Goal: Task Accomplishment & Management: Complete application form

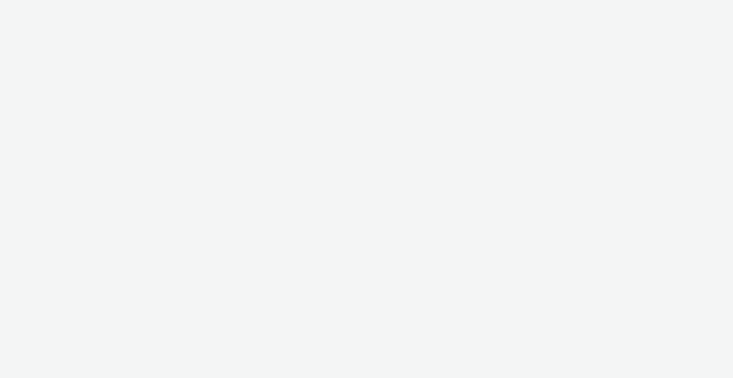
select select "ac009755-aa48-4799-8050-7a339a378eb8"
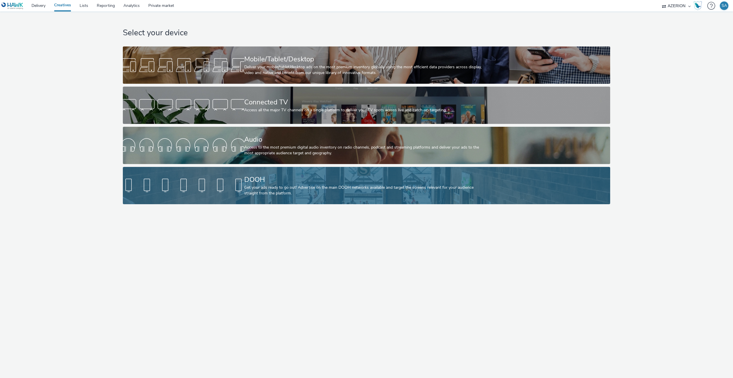
click at [265, 185] on div "Get your ads ready to go out! Advertise on the main DOOH networks available and…" at bounding box center [365, 190] width 243 height 12
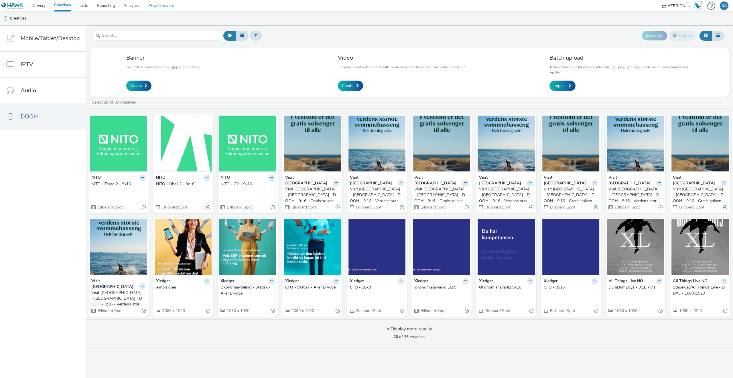
click at [156, 7] on link "Private market" at bounding box center [161, 5] width 34 height 11
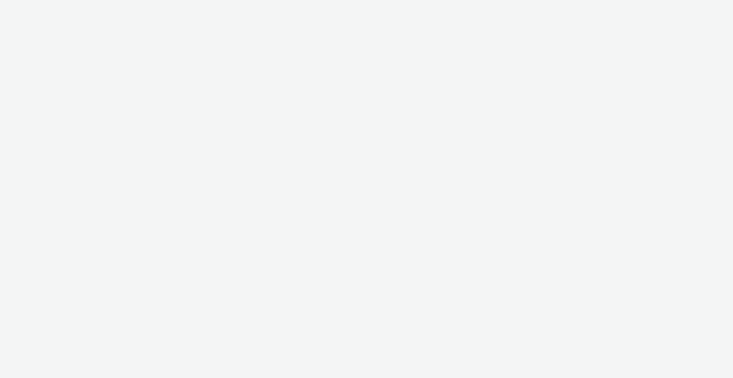
select select "ac009755-aa48-4799-8050-7a339a378eb8"
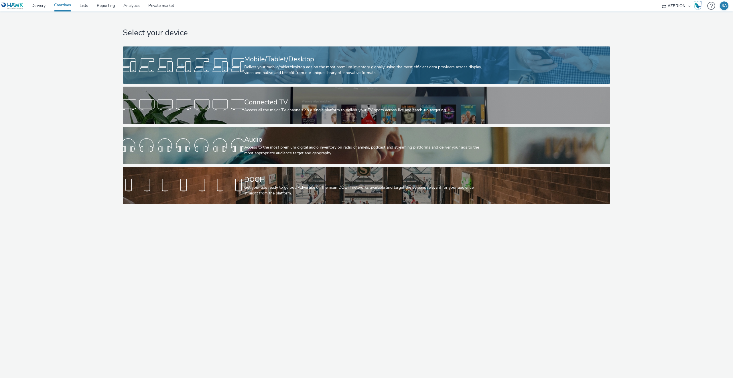
click at [197, 70] on div at bounding box center [183, 65] width 121 height 18
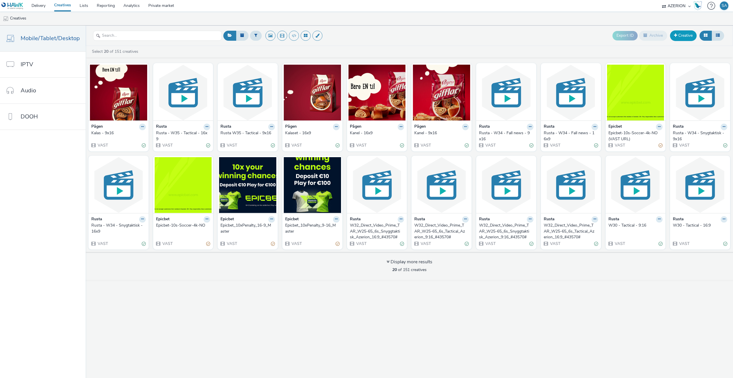
click at [684, 34] on link "Creative" at bounding box center [683, 35] width 27 height 10
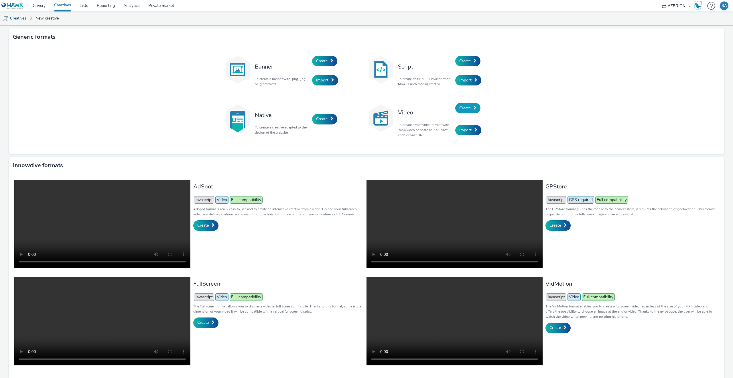
click at [465, 109] on span "Create" at bounding box center [465, 107] width 11 height 5
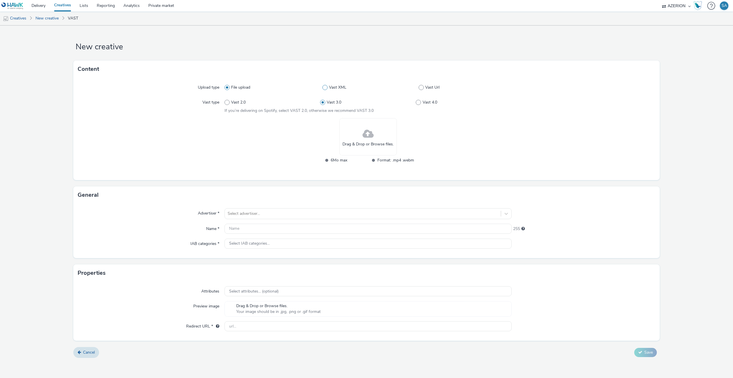
click at [417, 88] on label "Vast XML" at bounding box center [371, 88] width 96 height 6
click at [326, 88] on input "Vast XML" at bounding box center [325, 88] width 4 height 4
radio input "false"
radio input "true"
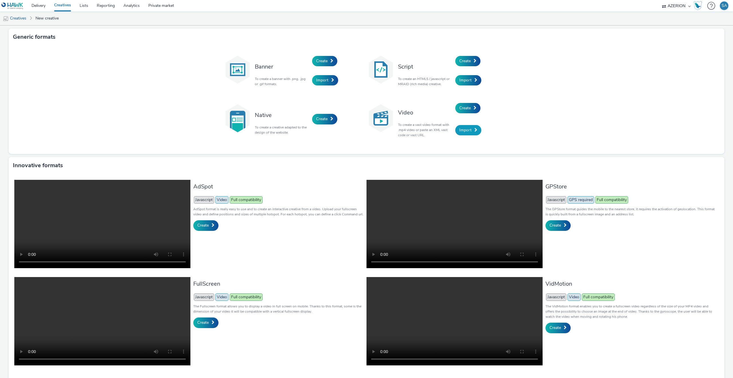
click at [475, 135] on link "Import" at bounding box center [468, 130] width 26 height 10
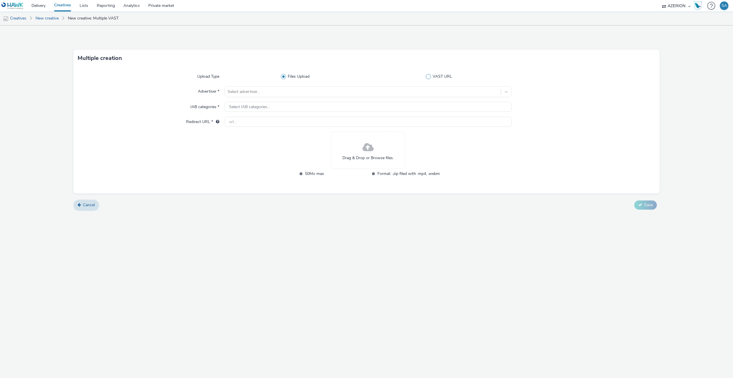
click at [431, 74] on label "VAST URL" at bounding box center [440, 77] width 143 height 6
click at [439, 75] on input "VAST URL" at bounding box center [441, 77] width 4 height 4
radio input "false"
radio input "true"
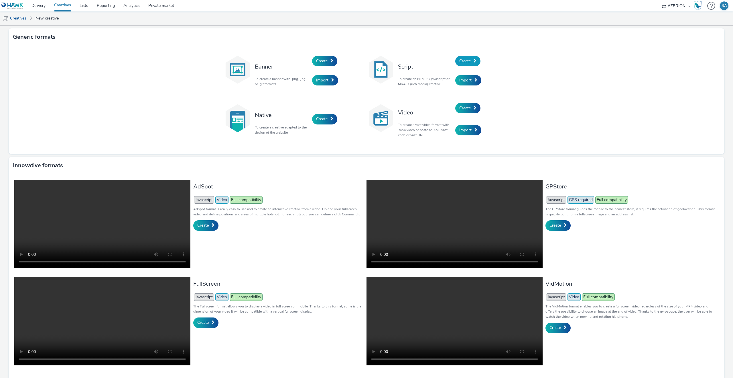
click at [467, 56] on link "Create" at bounding box center [467, 61] width 25 height 10
click at [459, 87] on div "Import" at bounding box center [482, 80] width 54 height 19
click at [465, 82] on span "Import" at bounding box center [466, 79] width 12 height 5
click at [465, 109] on span "Create" at bounding box center [465, 107] width 11 height 5
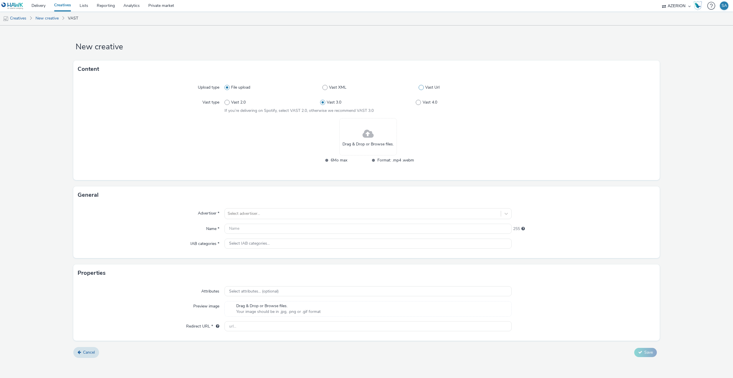
click at [424, 89] on label "Vast Url" at bounding box center [465, 88] width 93 height 6
click at [423, 89] on input "Vast Url" at bounding box center [421, 88] width 4 height 4
radio input "false"
radio input "true"
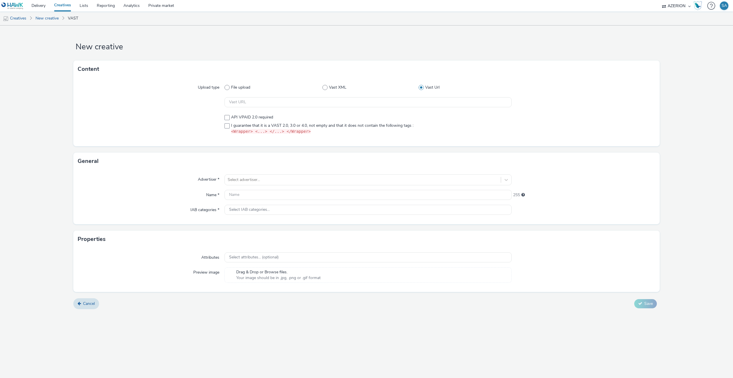
click at [325, 94] on div "Upload type File upload Vast XML Vast Url API VPAID 2.0 required I guarantee th…" at bounding box center [366, 112] width 587 height 68
click at [327, 97] on input "text" at bounding box center [368, 102] width 287 height 10
paste input "https://ad.doubleclick.net/ddm/pfadx/N2483.4059495AZERIONNO/B33687437.428047156…"
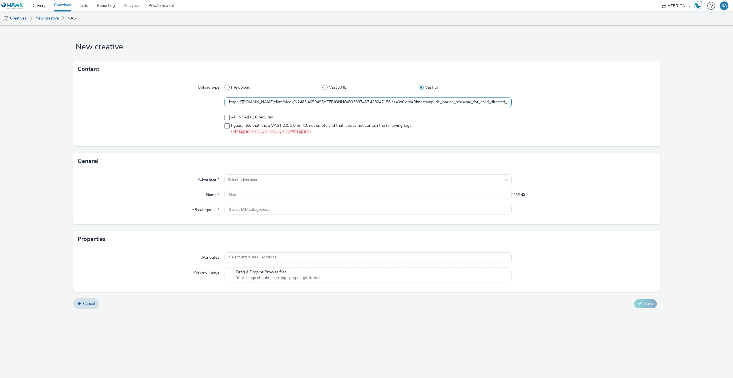
scroll to position [0, 379]
type input "https://ad.doubleclick.net/ddm/pfadx/N2483.4059495AZERIONNO/B33687437.428047156…"
click at [226, 127] on span at bounding box center [227, 125] width 5 height 5
checkbox input "true"
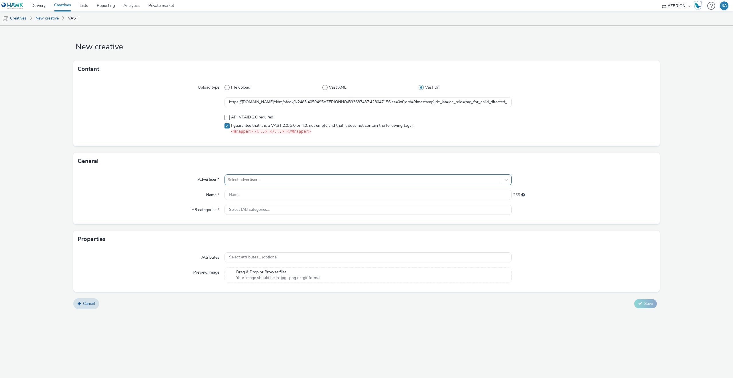
click at [245, 180] on div at bounding box center [363, 179] width 270 height 7
type input "ru"
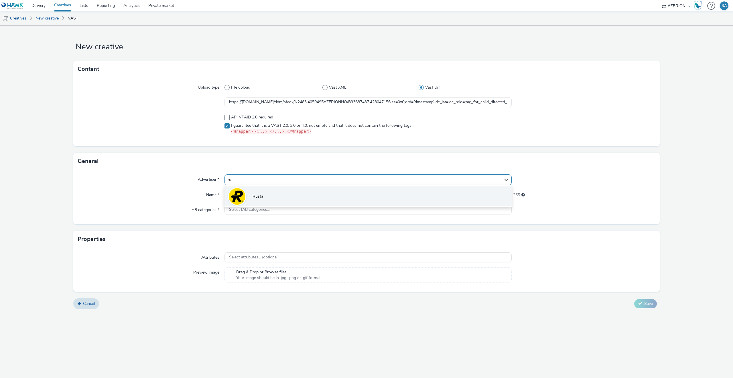
click at [247, 195] on li "Rusta" at bounding box center [368, 195] width 287 height 19
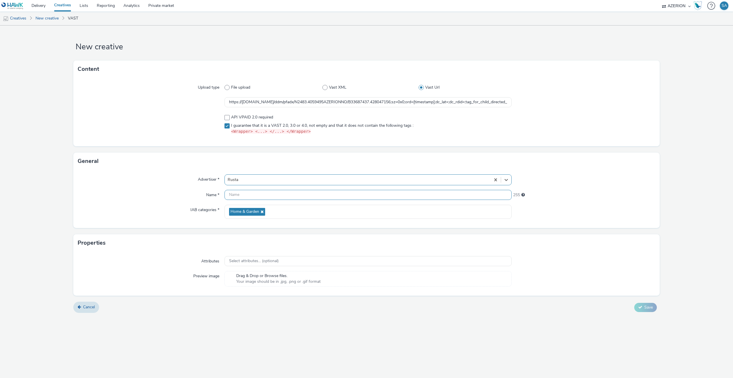
click at [252, 197] on input "text" at bounding box center [368, 195] width 287 height 10
type input "T"
type input "Rusta W37 - Tactical - 16:9"
click at [644, 306] on button "Save" at bounding box center [646, 307] width 23 height 9
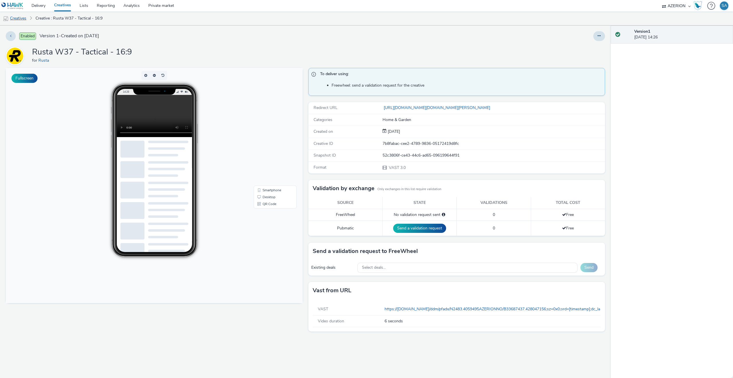
click at [24, 17] on link "Creatives" at bounding box center [14, 18] width 29 height 14
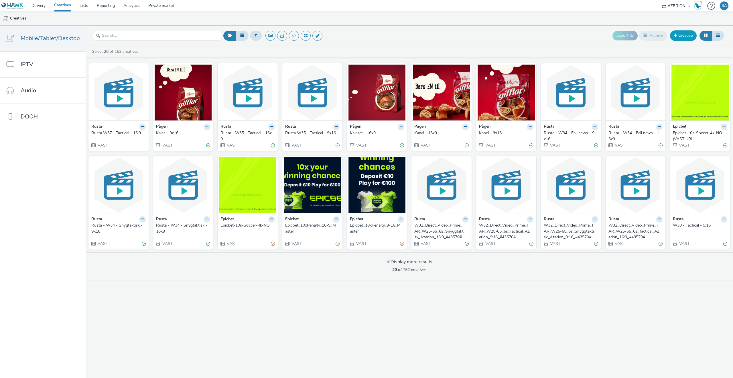
click at [689, 39] on link "Creative" at bounding box center [683, 35] width 27 height 10
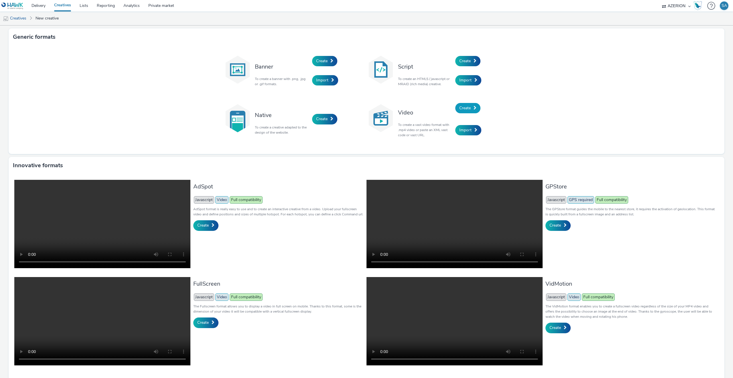
click at [479, 107] on link "Create" at bounding box center [467, 108] width 25 height 10
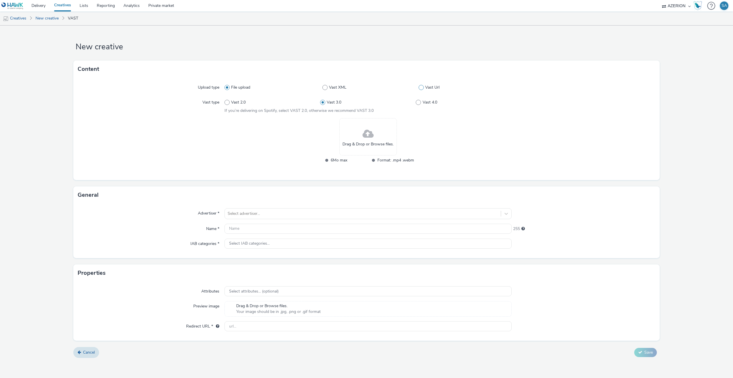
click at [420, 87] on span at bounding box center [421, 87] width 5 height 5
click at [420, 87] on input "Vast Url" at bounding box center [421, 88] width 4 height 4
radio input "false"
radio input "true"
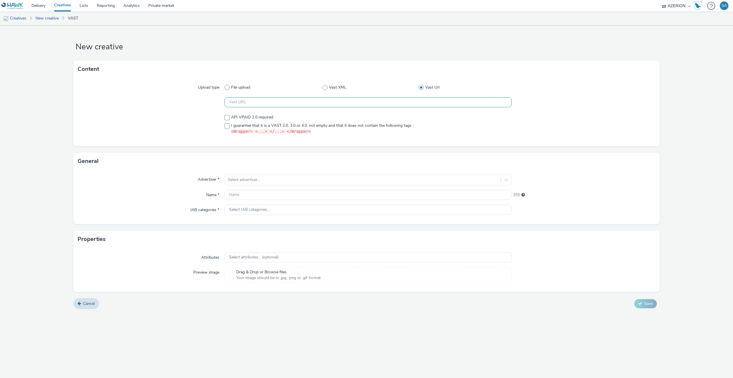
click at [292, 99] on input "text" at bounding box center [368, 102] width 287 height 10
paste input "https://ad.doubleclick.net/ddm/pfadx/N2483.4059495AZERIONNO/B33687437.428603508…"
type input "https://ad.doubleclick.net/ddm/pfadx/N2483.4059495AZERIONNO/B33687437.428603508…"
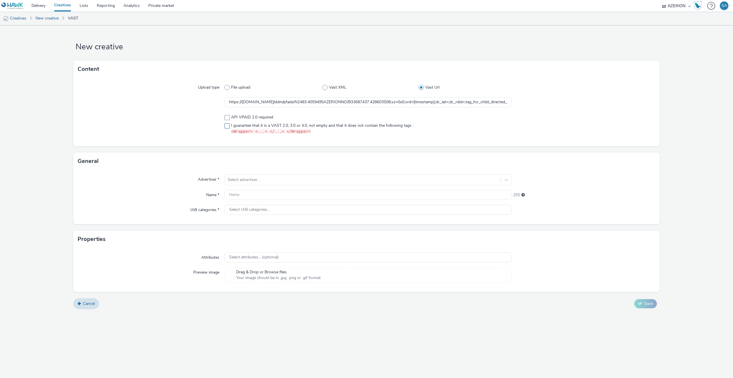
click at [238, 125] on span "I guarantee that it is a VAST 2.0, 3.0 or 4.0, not empty and that it does not c…" at bounding box center [322, 129] width 182 height 12
checkbox input "true"
click at [239, 175] on div "Select advertiser..." at bounding box center [363, 179] width 276 height 9
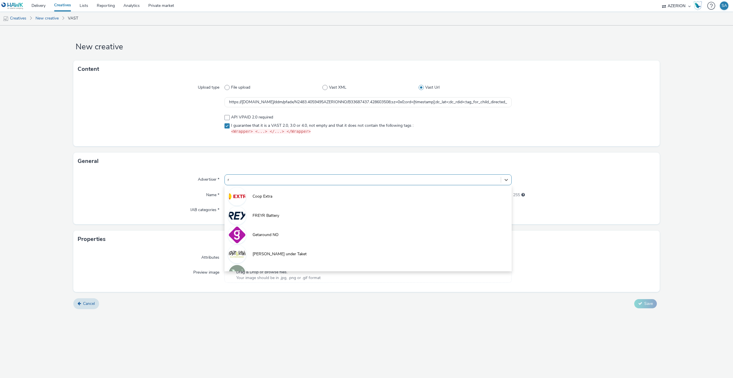
type input "ru"
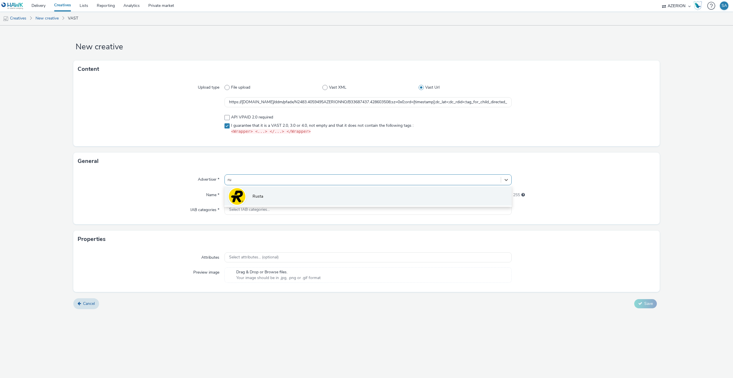
click at [246, 194] on div at bounding box center [237, 196] width 18 height 18
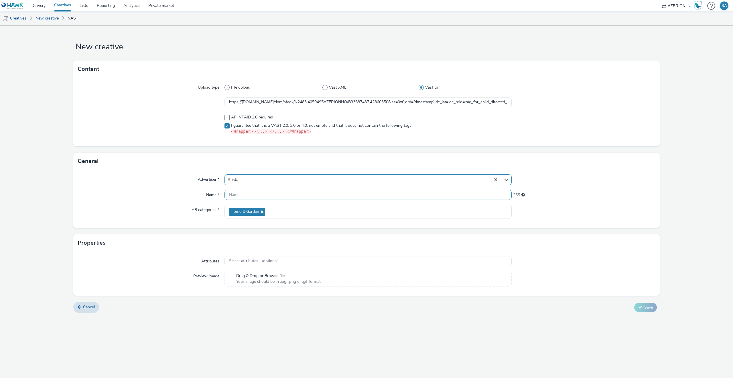
click at [243, 194] on input "text" at bounding box center [368, 195] width 287 height 10
type input "Rusta W37 - Tactical - 9:16"
click at [643, 305] on button "Save" at bounding box center [646, 307] width 23 height 9
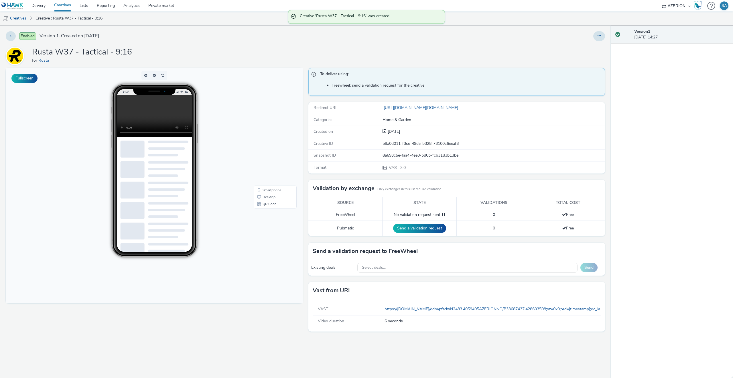
click at [18, 15] on link "Creatives" at bounding box center [14, 18] width 29 height 14
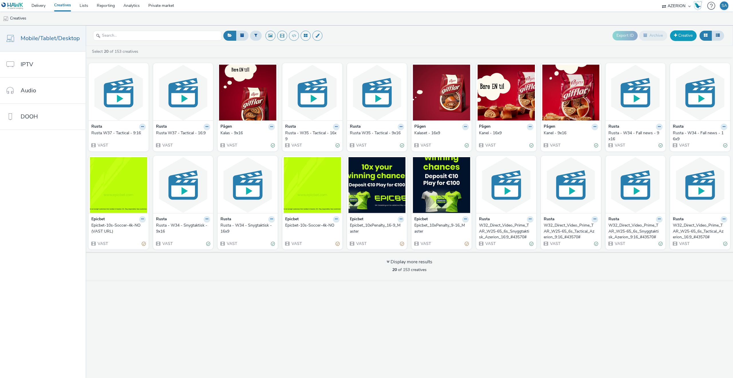
click at [690, 32] on link "Creative" at bounding box center [683, 35] width 27 height 10
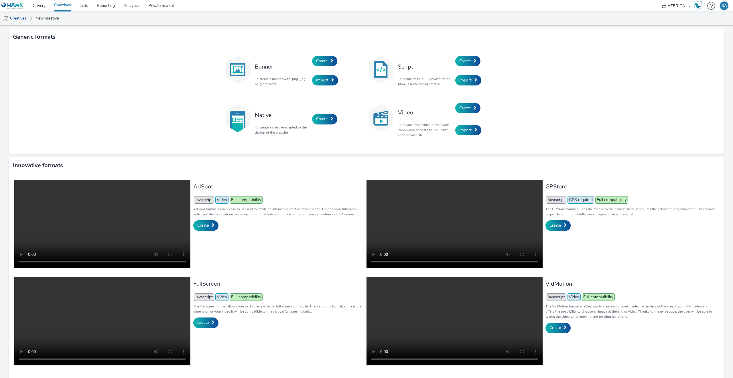
click at [515, 90] on div "Banner To create a banner with .png, .jpg or .gif formats. Create Import Script…" at bounding box center [367, 100] width 716 height 108
click at [461, 110] on span "Create" at bounding box center [465, 107] width 11 height 5
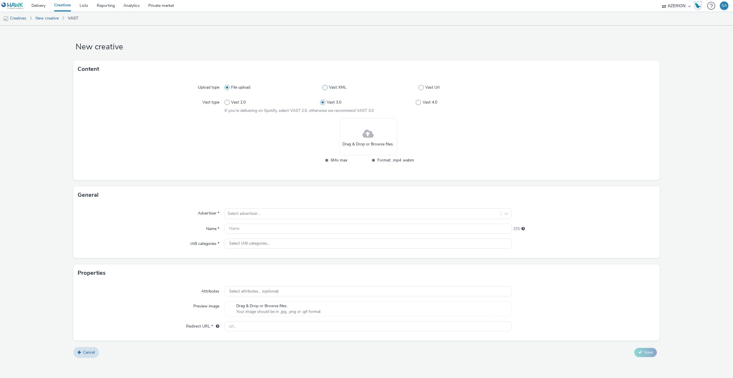
click at [416, 87] on label "Vast XML" at bounding box center [371, 88] width 96 height 6
click at [326, 87] on input "Vast XML" at bounding box center [325, 88] width 4 height 4
radio input "false"
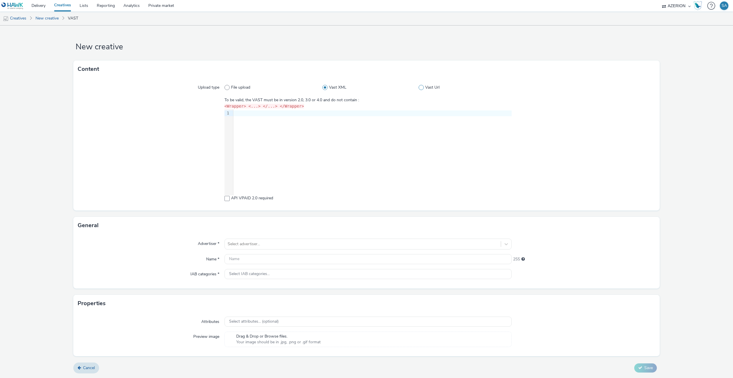
click at [423, 87] on span at bounding box center [421, 87] width 5 height 5
click at [423, 87] on input "Vast Url" at bounding box center [421, 88] width 4 height 4
radio input "false"
radio input "true"
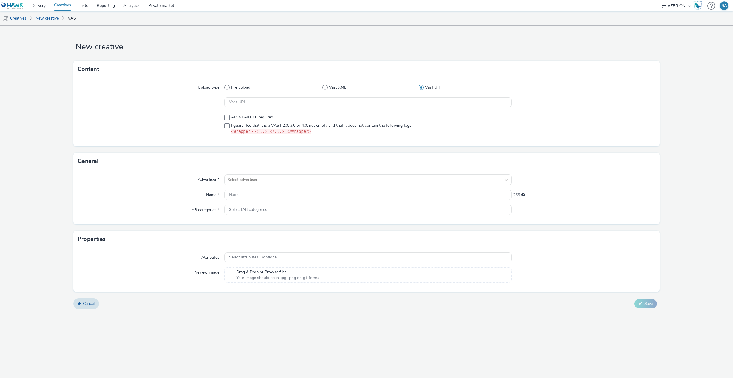
click at [298, 107] on div at bounding box center [368, 102] width 287 height 10
click at [355, 103] on input "text" at bounding box center [368, 102] width 287 height 10
paste input "https://ad.doubleclick.net/ddm/pfadx/N2483.4059495AZERIONNO/B33687437.428219465…"
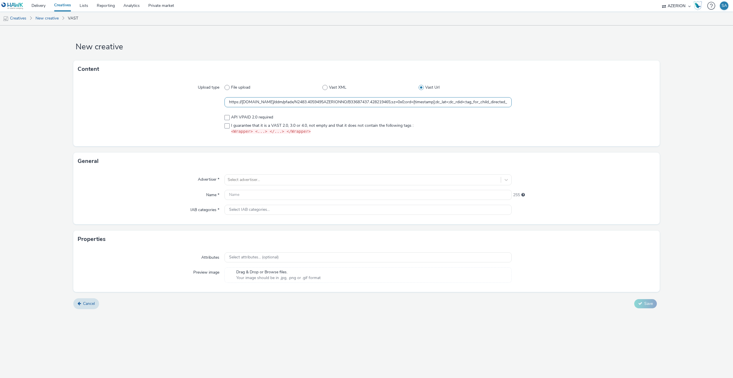
scroll to position [0, 379]
type input "https://ad.doubleclick.net/ddm/pfadx/N2483.4059495AZERIONNO/B33687437.428219465…"
click at [231, 125] on span "I guarantee that it is a VAST 2.0, 3.0 or 4.0, not empty and that it does not c…" at bounding box center [322, 129] width 182 height 12
checkbox input "true"
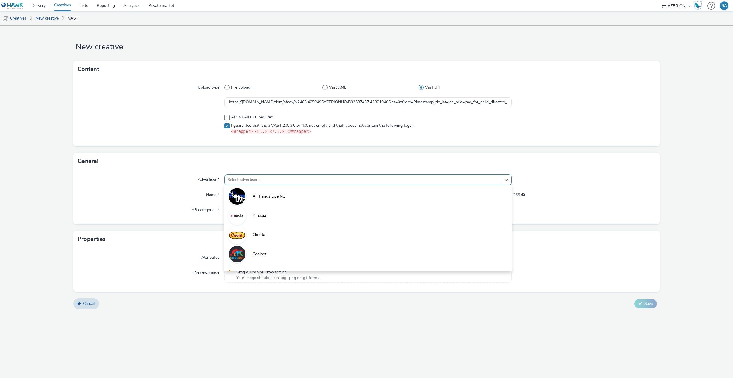
click at [263, 178] on div at bounding box center [363, 179] width 270 height 7
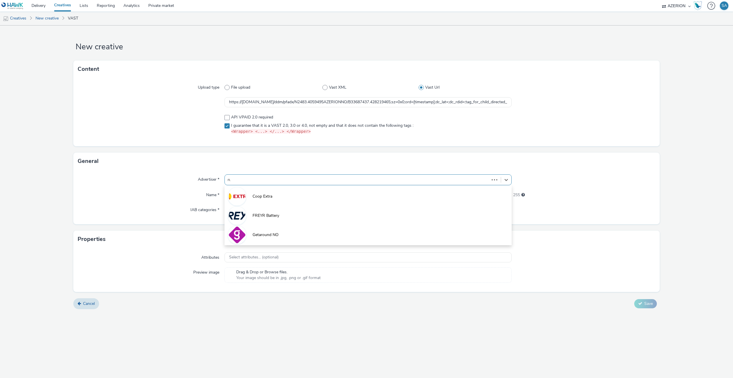
type input "rus"
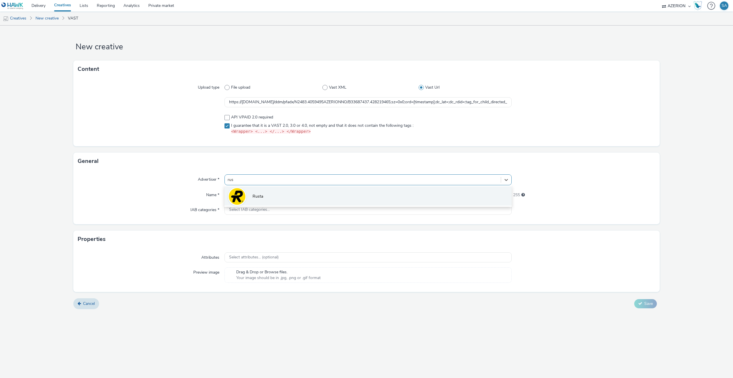
click at [265, 195] on li "Rusta" at bounding box center [368, 195] width 287 height 19
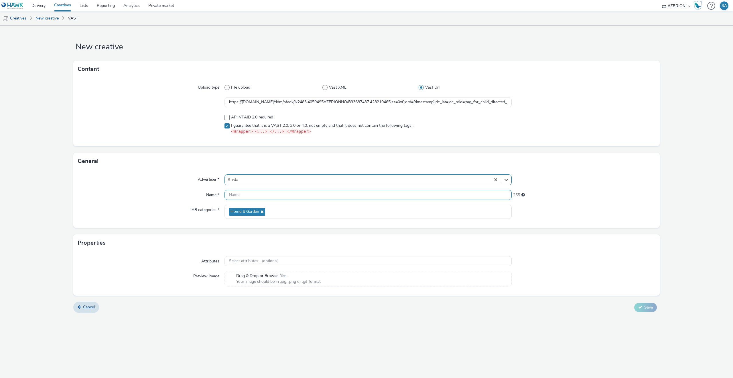
click at [262, 194] on input "text" at bounding box center [368, 195] width 287 height 10
type input "U"
type input "Rusta W37 - Snyggtaktisk - 16:9"
click at [651, 316] on form "New creative Content Upload type File upload Vast XML Vast Url https://ad.doubl…" at bounding box center [366, 170] width 733 height 291
click at [651, 307] on span "Save" at bounding box center [649, 306] width 9 height 5
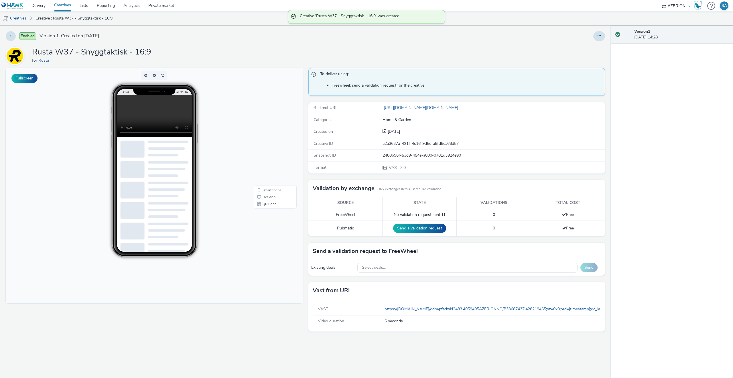
click at [15, 19] on link "Creatives" at bounding box center [14, 18] width 29 height 14
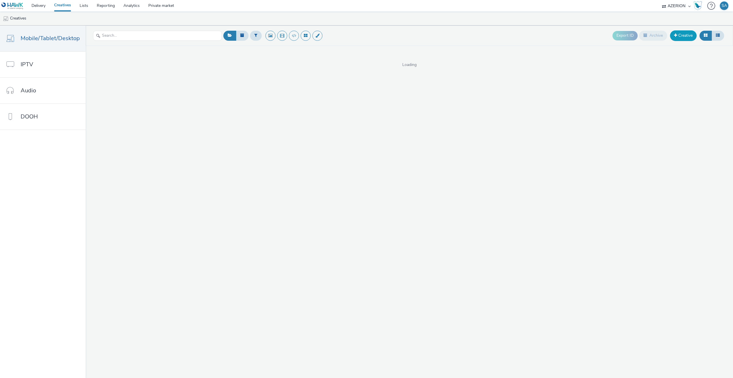
click at [678, 34] on link "Creative" at bounding box center [683, 35] width 27 height 10
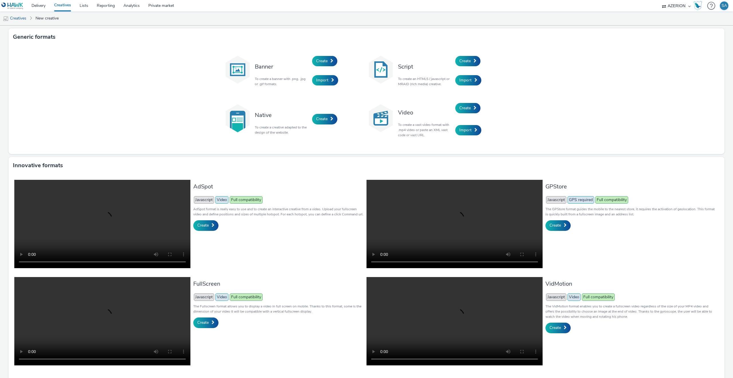
click at [466, 101] on div "Create" at bounding box center [482, 108] width 54 height 22
click at [468, 107] on span "Create" at bounding box center [465, 107] width 11 height 5
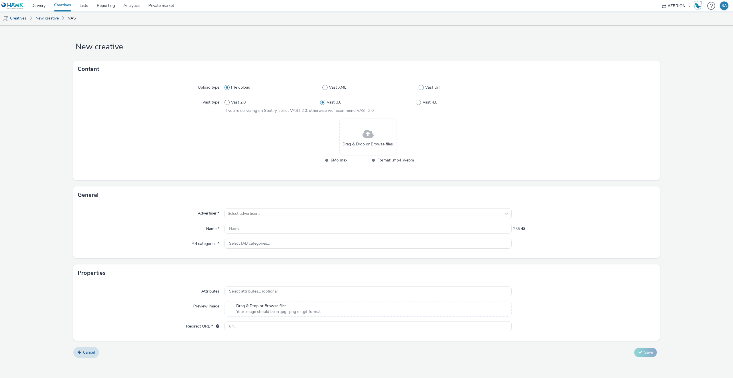
click at [423, 84] on div "File upload Vast XML Vast Url" at bounding box center [368, 87] width 287 height 10
click at [422, 88] on span at bounding box center [421, 87] width 5 height 5
click at [422, 88] on input "Vast Url" at bounding box center [421, 88] width 4 height 4
radio input "false"
radio input "true"
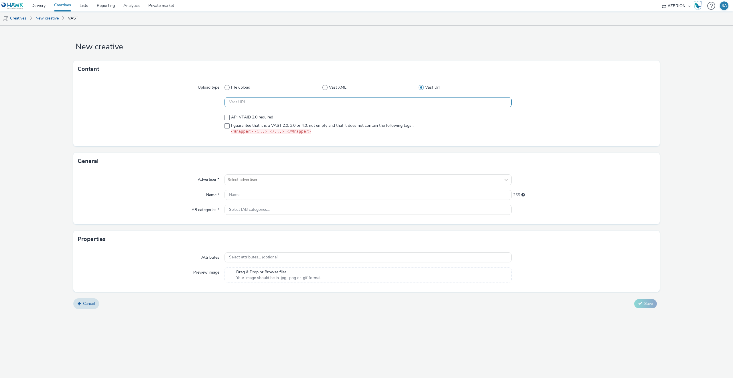
click at [264, 106] on input "text" at bounding box center [368, 102] width 287 height 10
paste input "https://ad.doubleclick.net/ddm/pfadx/N2483.4059495AZERIONNO/B33687437.428219465…"
type input "https://ad.doubleclick.net/ddm/pfadx/N2483.4059495AZERIONNO/B33687437.428219465…"
click at [229, 123] on span at bounding box center [227, 125] width 5 height 5
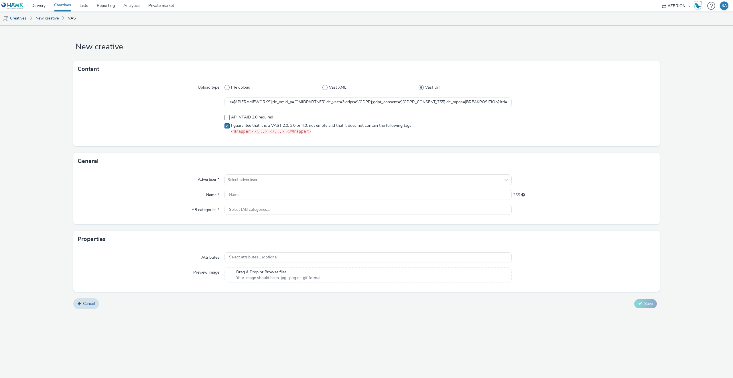
scroll to position [0, 0]
checkbox input "true"
click at [236, 179] on div at bounding box center [363, 179] width 270 height 7
type input "rus"
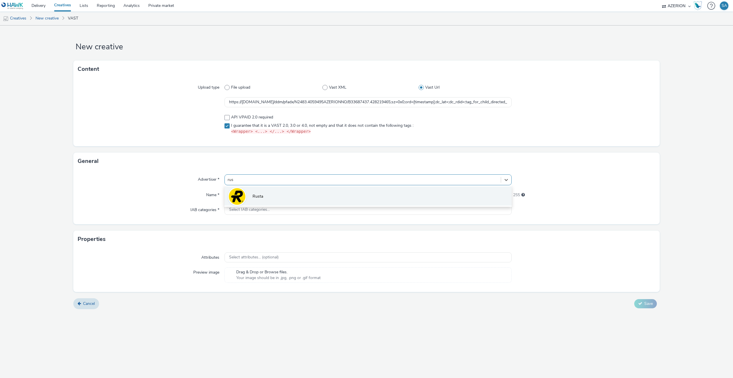
click at [244, 189] on li "Rusta" at bounding box center [368, 195] width 287 height 19
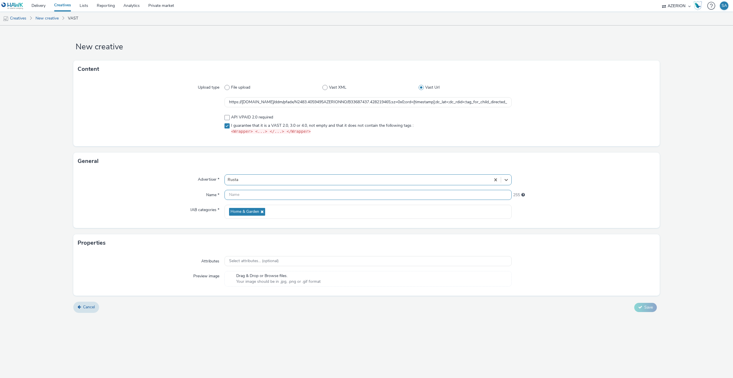
click at [246, 194] on input "text" at bounding box center [368, 195] width 287 height 10
click at [40, 17] on link "New creative" at bounding box center [47, 18] width 29 height 14
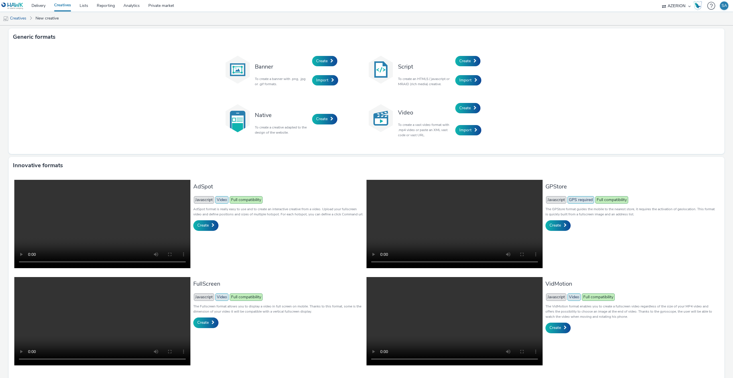
click at [59, 5] on link "Creatives" at bounding box center [62, 5] width 25 height 11
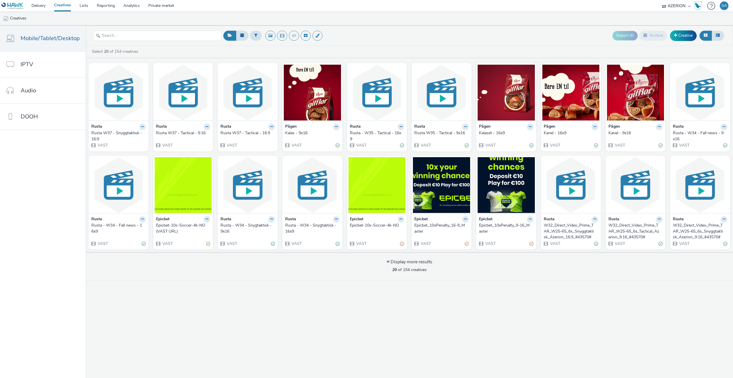
click at [141, 127] on icon at bounding box center [142, 126] width 3 height 3
click at [115, 92] on img at bounding box center [118, 92] width 57 height 56
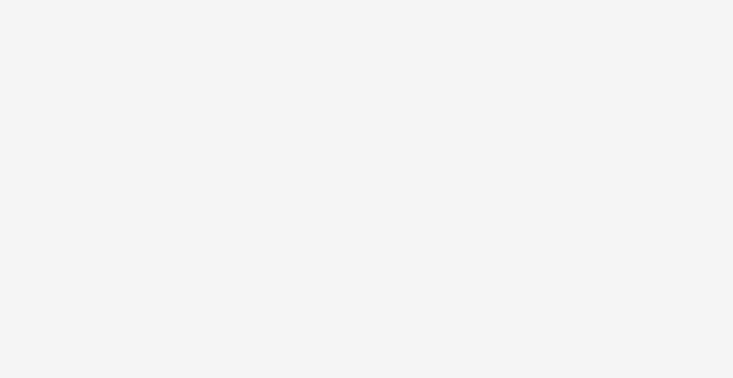
select select "ac009755-aa48-4799-8050-7a339a378eb8"
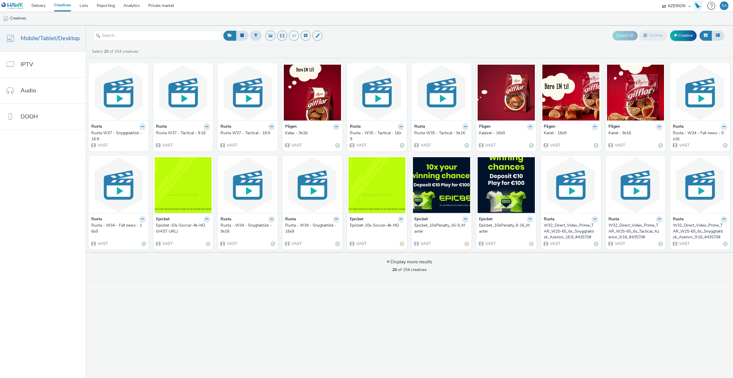
click at [140, 128] on button at bounding box center [142, 126] width 7 height 7
click at [136, 134] on link "Edit" at bounding box center [124, 136] width 43 height 11
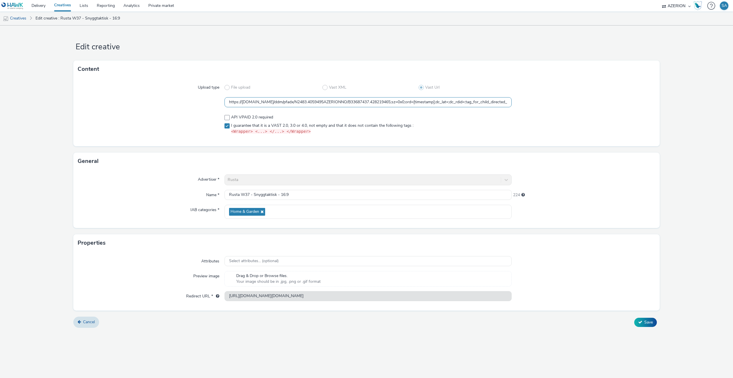
click at [334, 99] on input "https://ad.doubleclick.net/ddm/pfadx/N2483.4059495AZERIONNO/B33687437.428219465…" at bounding box center [368, 102] width 287 height 10
paste input "text"
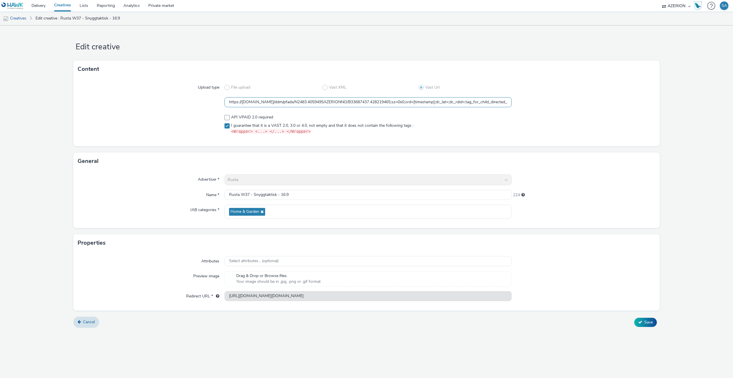
scroll to position [0, 50]
type input "https://ad.doubleclick.net/ddm/pfadx/N2483.4059495AZERIONNO/B33687437.428219465…"
click at [528, 126] on div at bounding box center [584, 124] width 144 height 25
click at [651, 325] on button "Save" at bounding box center [646, 321] width 23 height 9
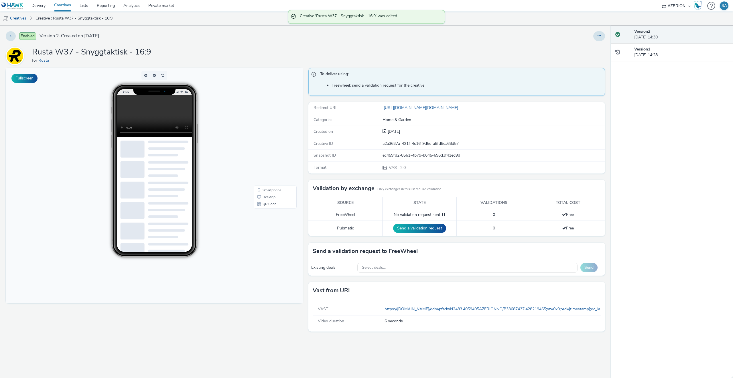
click at [28, 20] on link "Creatives" at bounding box center [14, 18] width 29 height 14
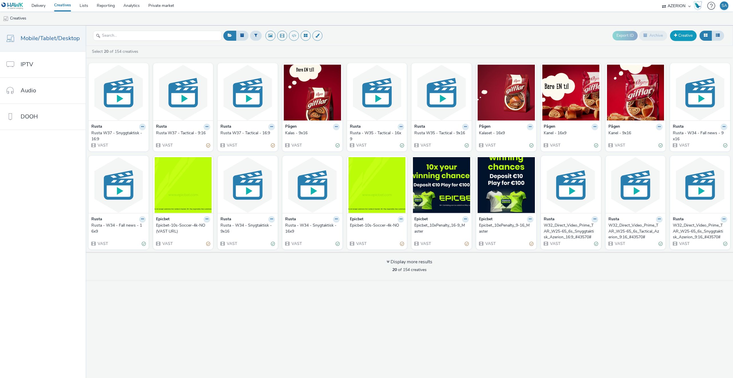
click at [687, 38] on link "Creative" at bounding box center [683, 35] width 27 height 10
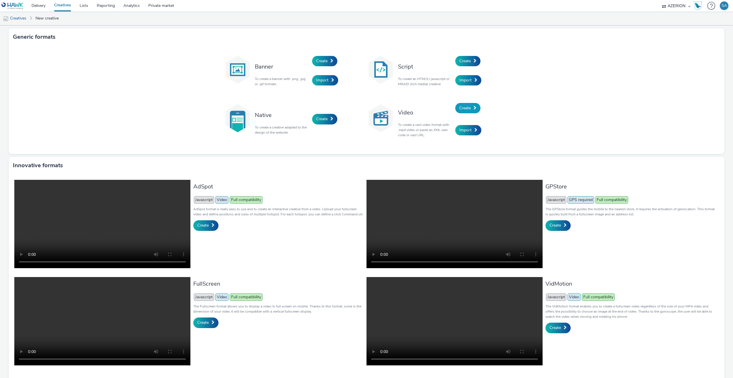
click at [470, 108] on span "Create" at bounding box center [465, 107] width 11 height 5
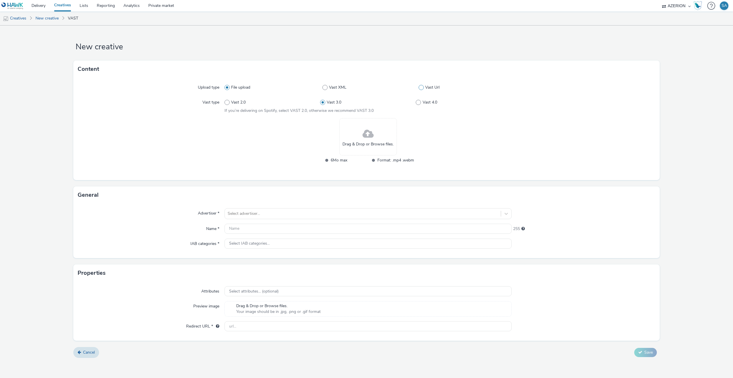
click at [423, 89] on span at bounding box center [421, 87] width 5 height 5
click at [423, 89] on input "Vast Url" at bounding box center [421, 88] width 4 height 4
radio input "false"
radio input "true"
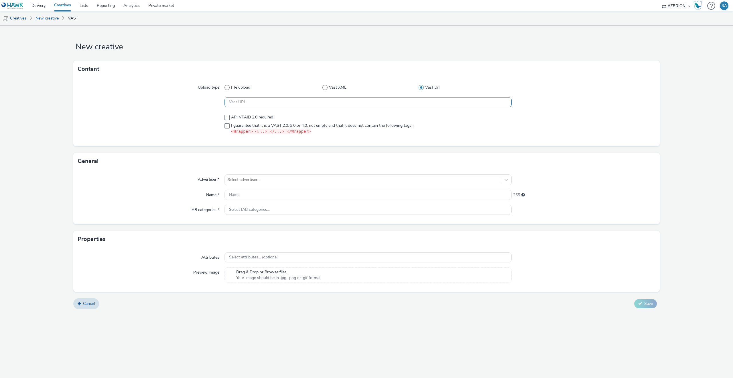
click at [322, 105] on input "text" at bounding box center [368, 102] width 287 height 10
paste input "https://ad.doubleclick.net/ddm/pfadx/N2483.4059495AZERIONNO/B33687437.428047636…"
type input "https://ad.doubleclick.net/ddm/pfadx/N2483.4059495AZERIONNO/B33687437.428047636…"
click at [231, 127] on label "I guarantee that it is a VAST 2.0, 3.0 or 4.0, not empty and that it does not c…" at bounding box center [368, 129] width 287 height 12
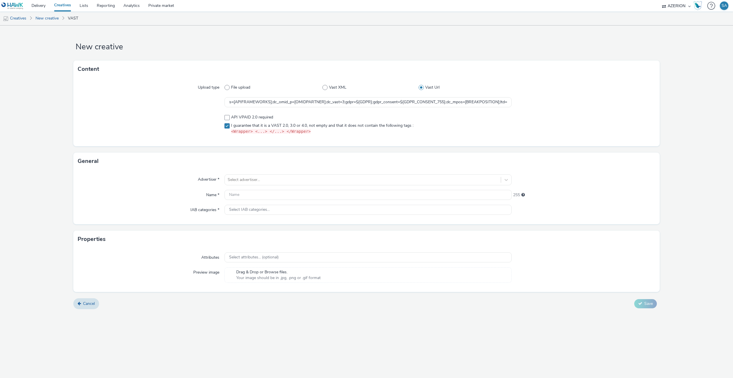
checkbox input "true"
click at [243, 177] on div at bounding box center [363, 179] width 270 height 7
type input "r"
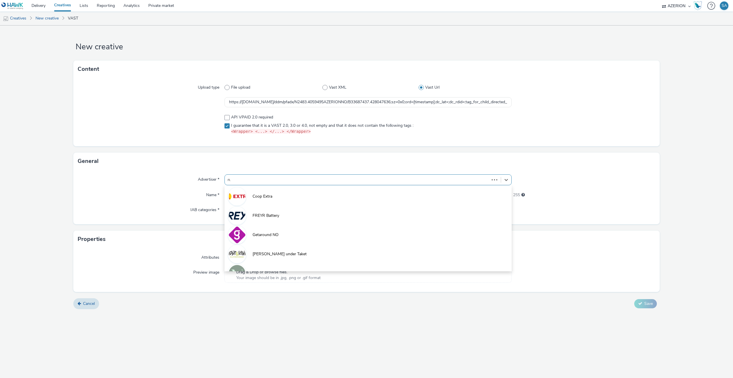
type input "rus"
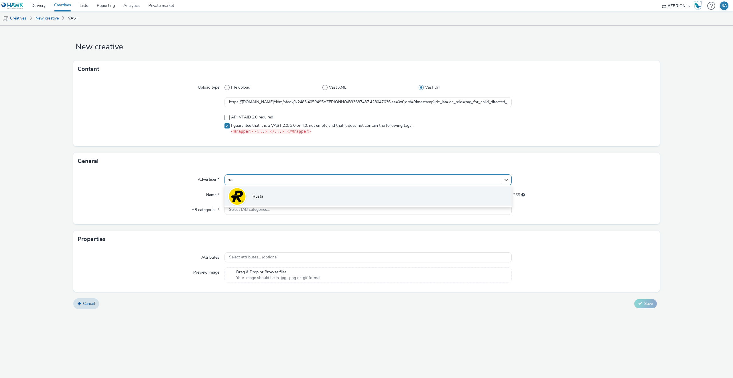
click at [266, 201] on li "Rusta" at bounding box center [368, 195] width 287 height 19
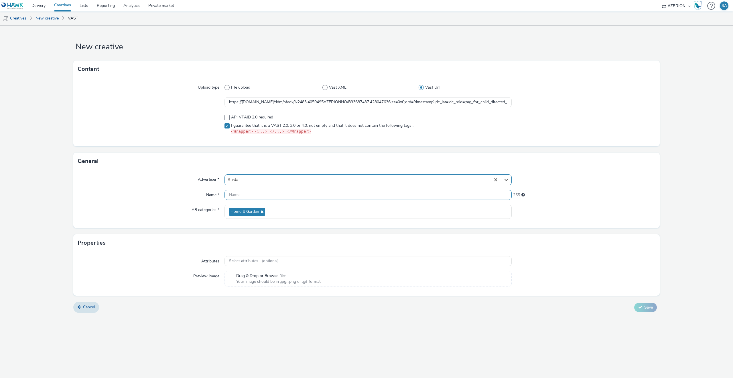
click at [263, 197] on input "text" at bounding box center [368, 195] width 287 height 10
type input "Rusta W37 - Snyggtaktisk - 9:16"
click at [649, 307] on span "Save" at bounding box center [649, 306] width 9 height 5
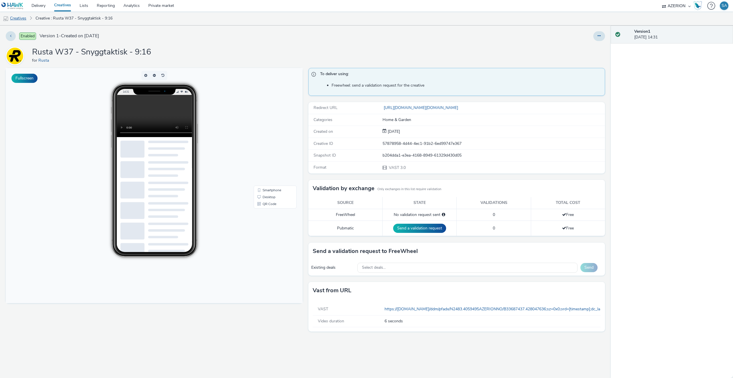
click at [20, 18] on link "Creatives" at bounding box center [14, 18] width 29 height 14
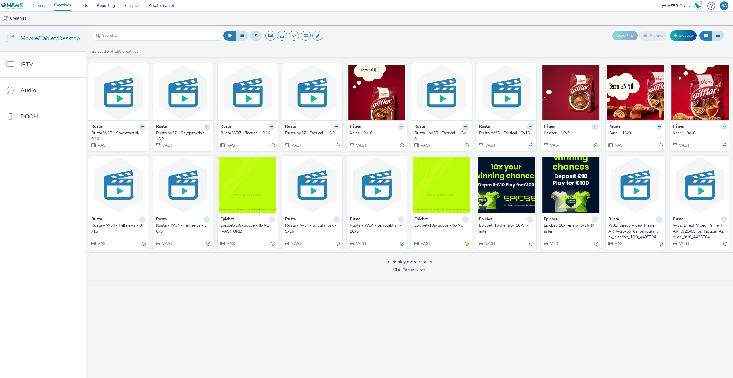
click at [40, 8] on link "Delivery" at bounding box center [38, 5] width 23 height 11
